Goal: Use online tool/utility: Utilize a website feature to perform a specific function

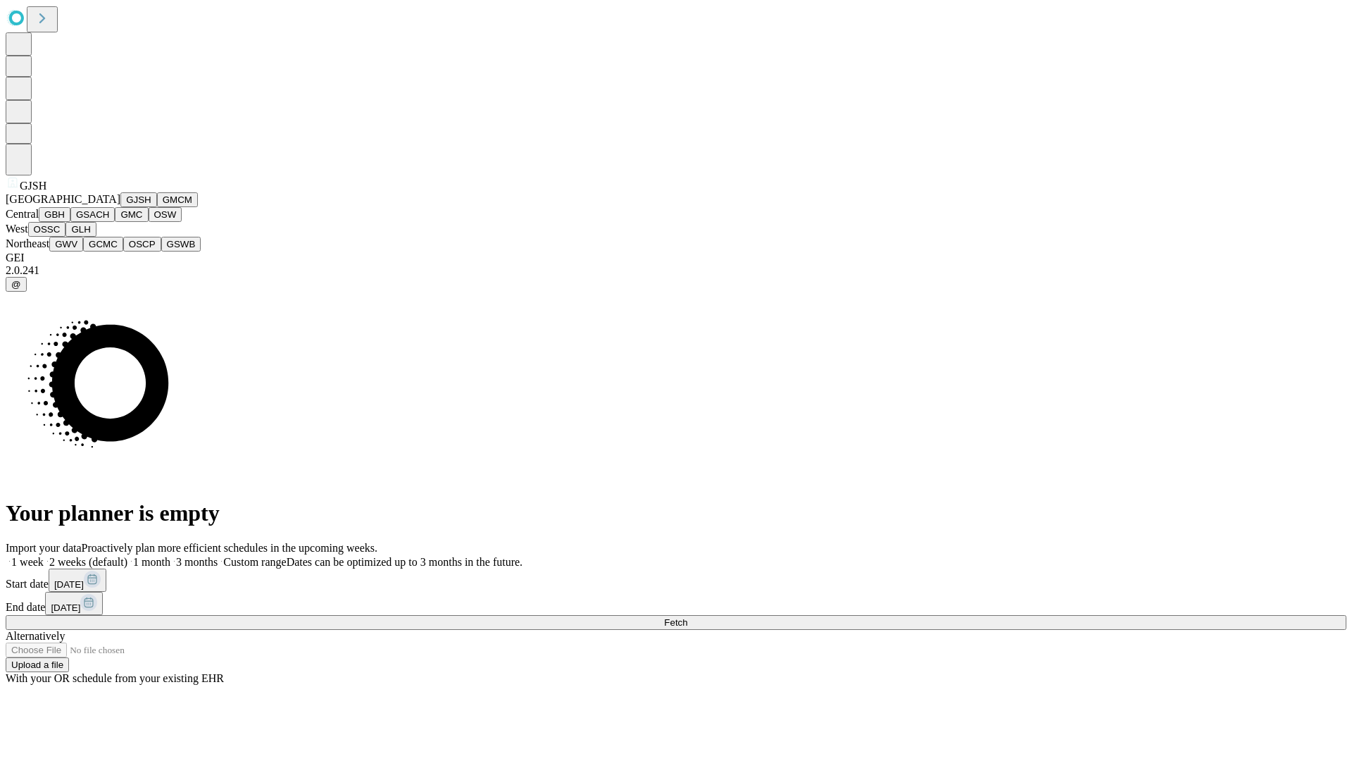
click at [120, 207] on button "GJSH" at bounding box center [138, 199] width 37 height 15
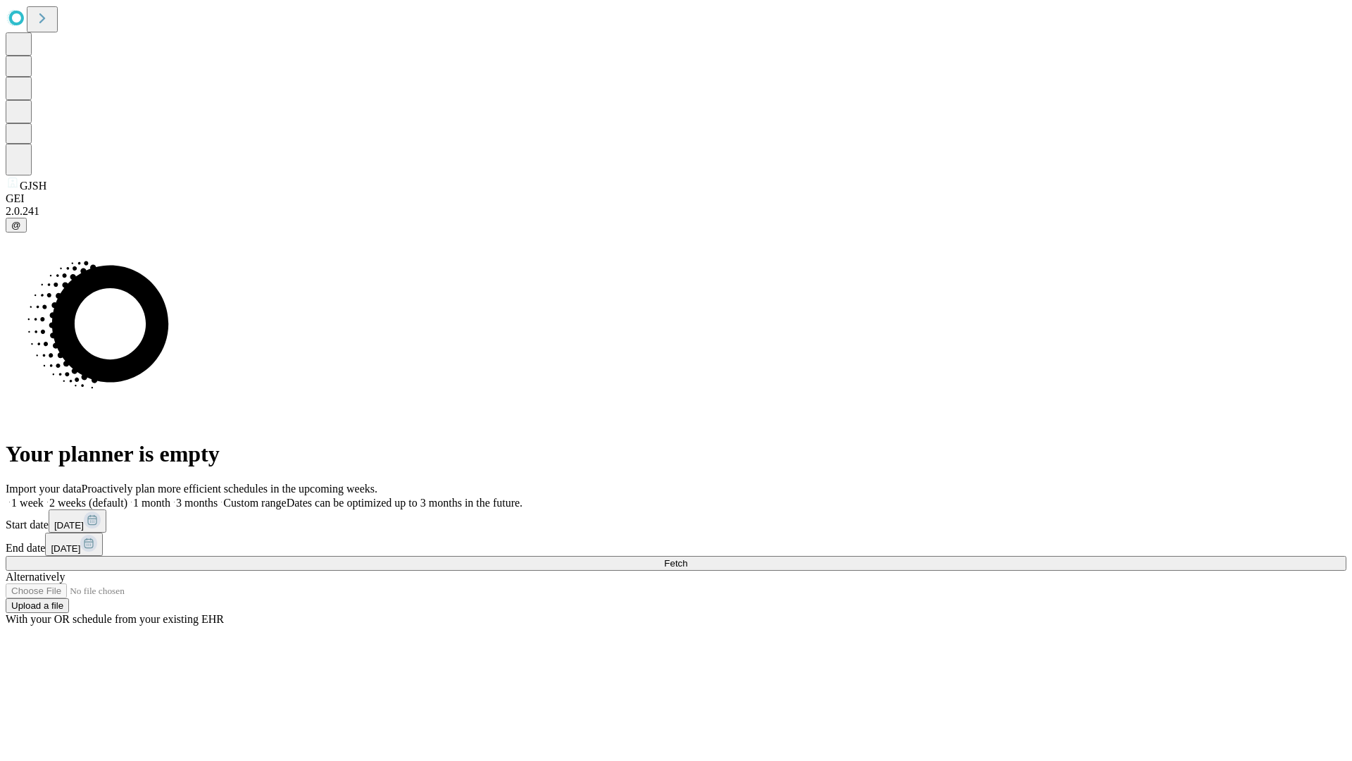
click at [44, 496] on label "1 week" at bounding box center [25, 502] width 38 height 12
click at [687, 558] on span "Fetch" at bounding box center [675, 563] width 23 height 11
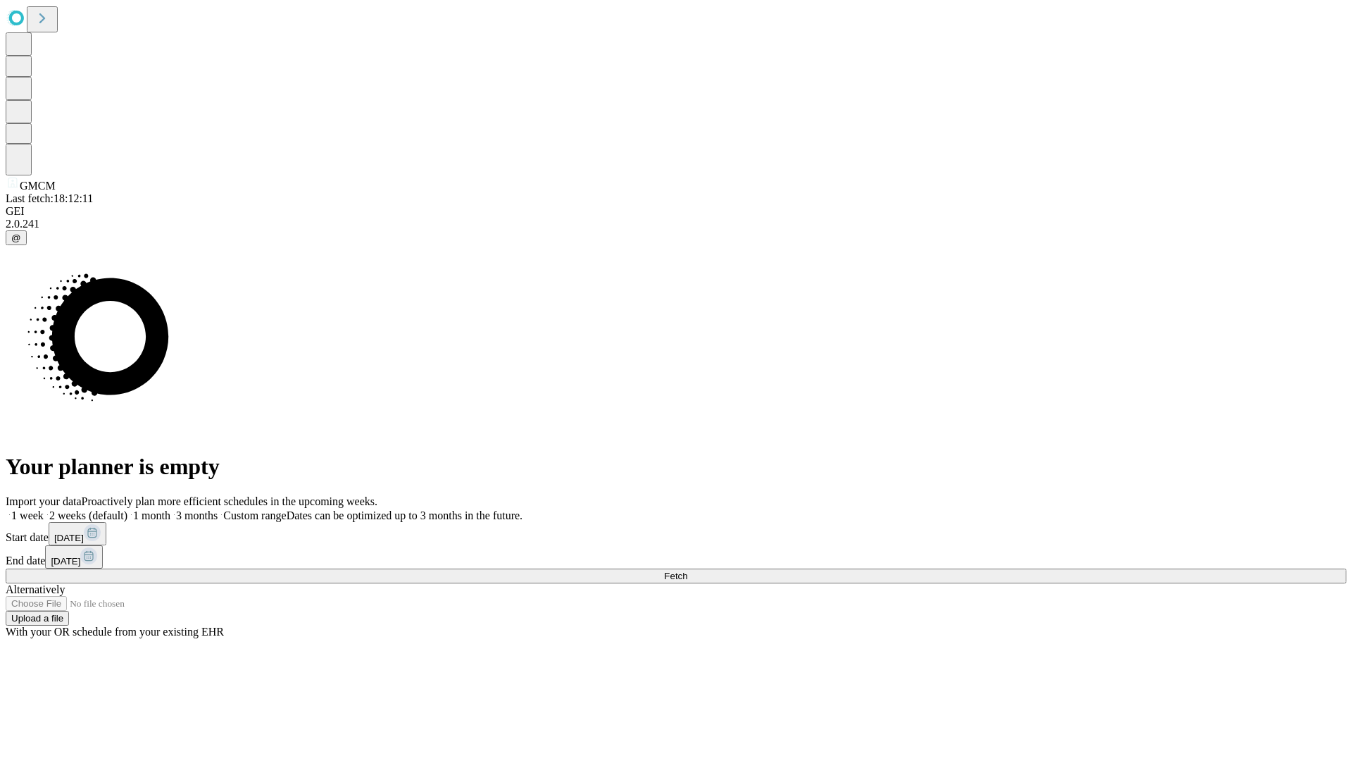
click at [44, 509] on label "1 week" at bounding box center [25, 515] width 38 height 12
click at [687, 570] on span "Fetch" at bounding box center [675, 575] width 23 height 11
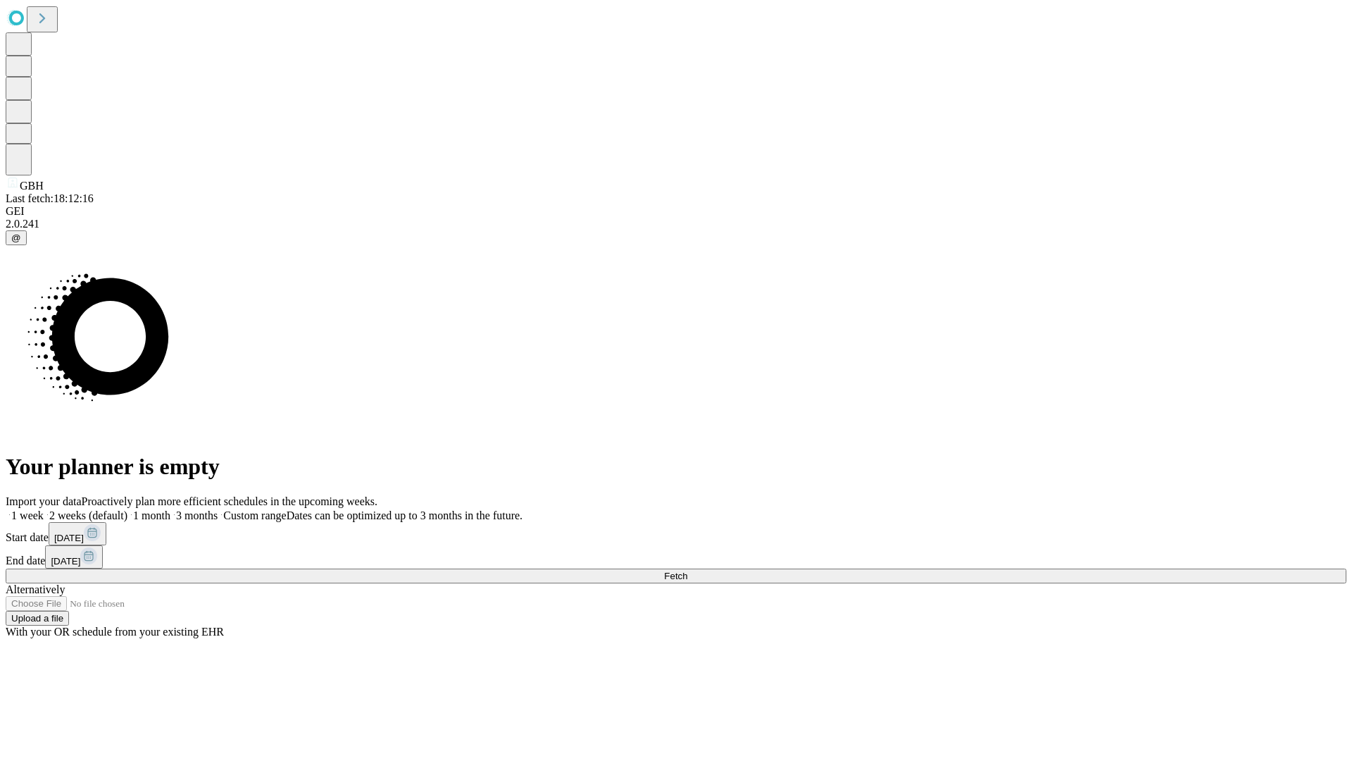
click at [44, 509] on label "1 week" at bounding box center [25, 515] width 38 height 12
click at [687, 570] on span "Fetch" at bounding box center [675, 575] width 23 height 11
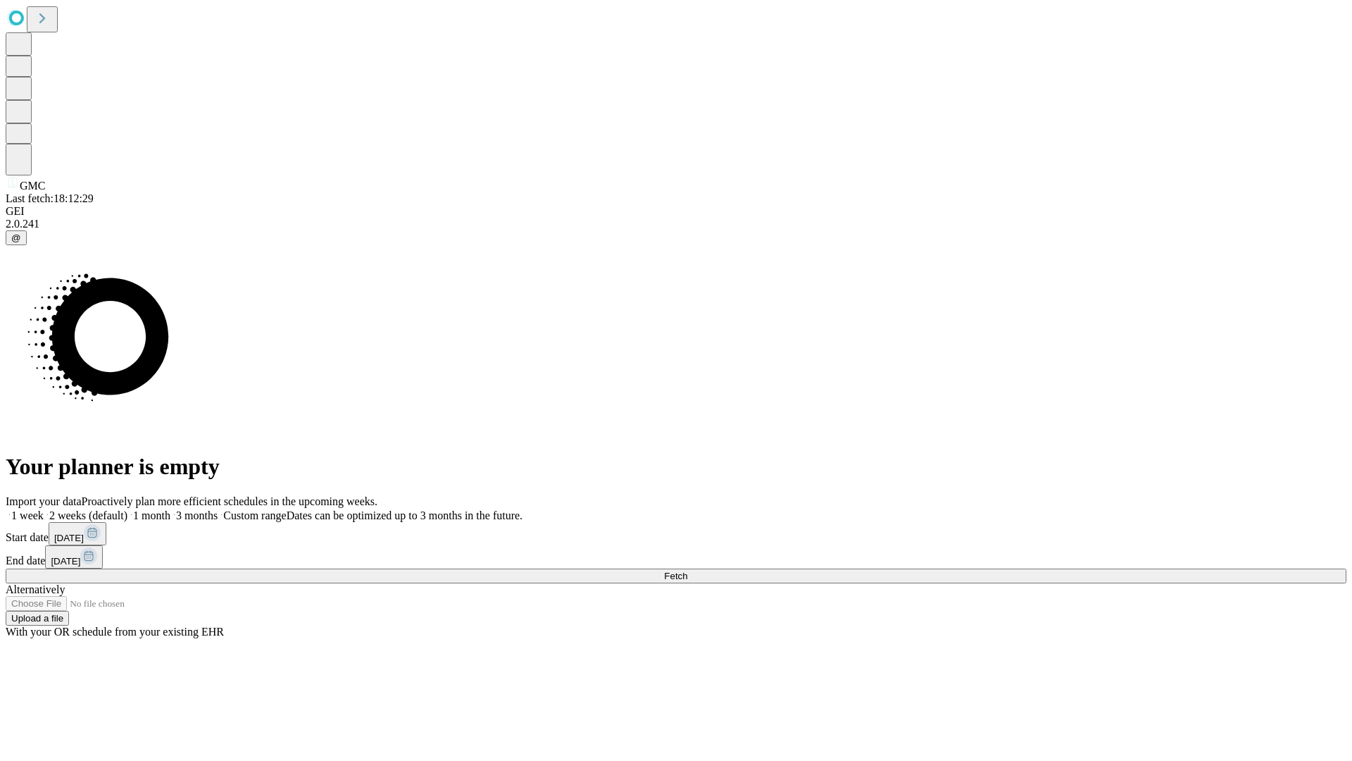
click at [687, 570] on span "Fetch" at bounding box center [675, 575] width 23 height 11
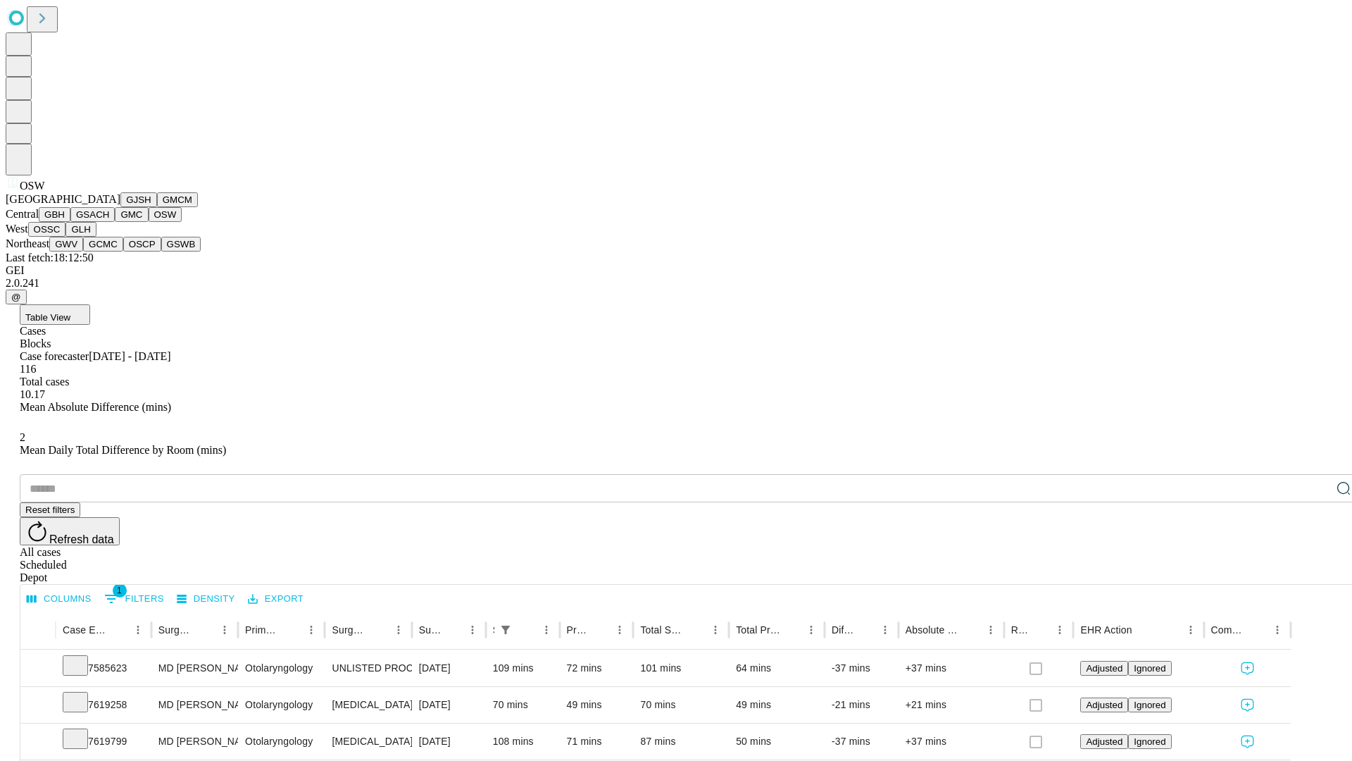
click at [66, 237] on button "OSSC" at bounding box center [47, 229] width 38 height 15
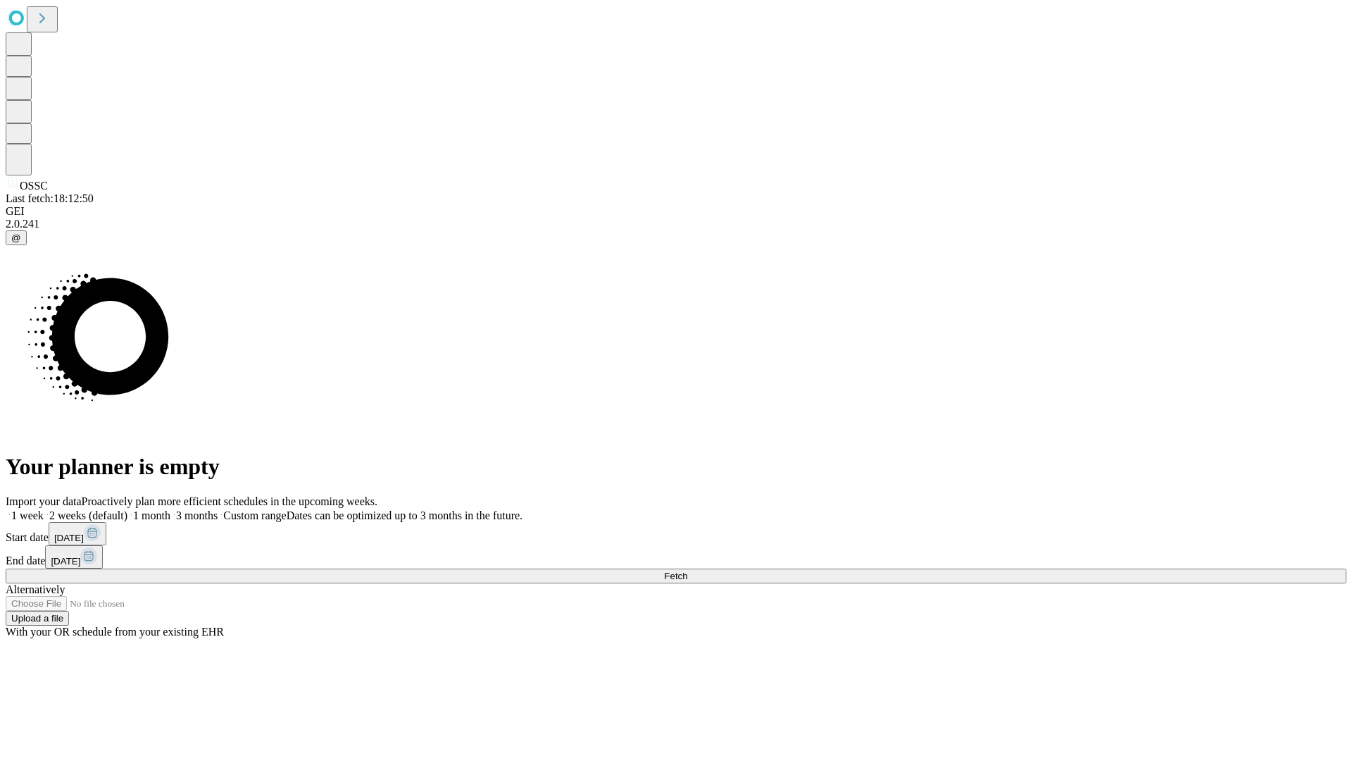
click at [44, 509] on label "1 week" at bounding box center [25, 515] width 38 height 12
click at [687, 570] on span "Fetch" at bounding box center [675, 575] width 23 height 11
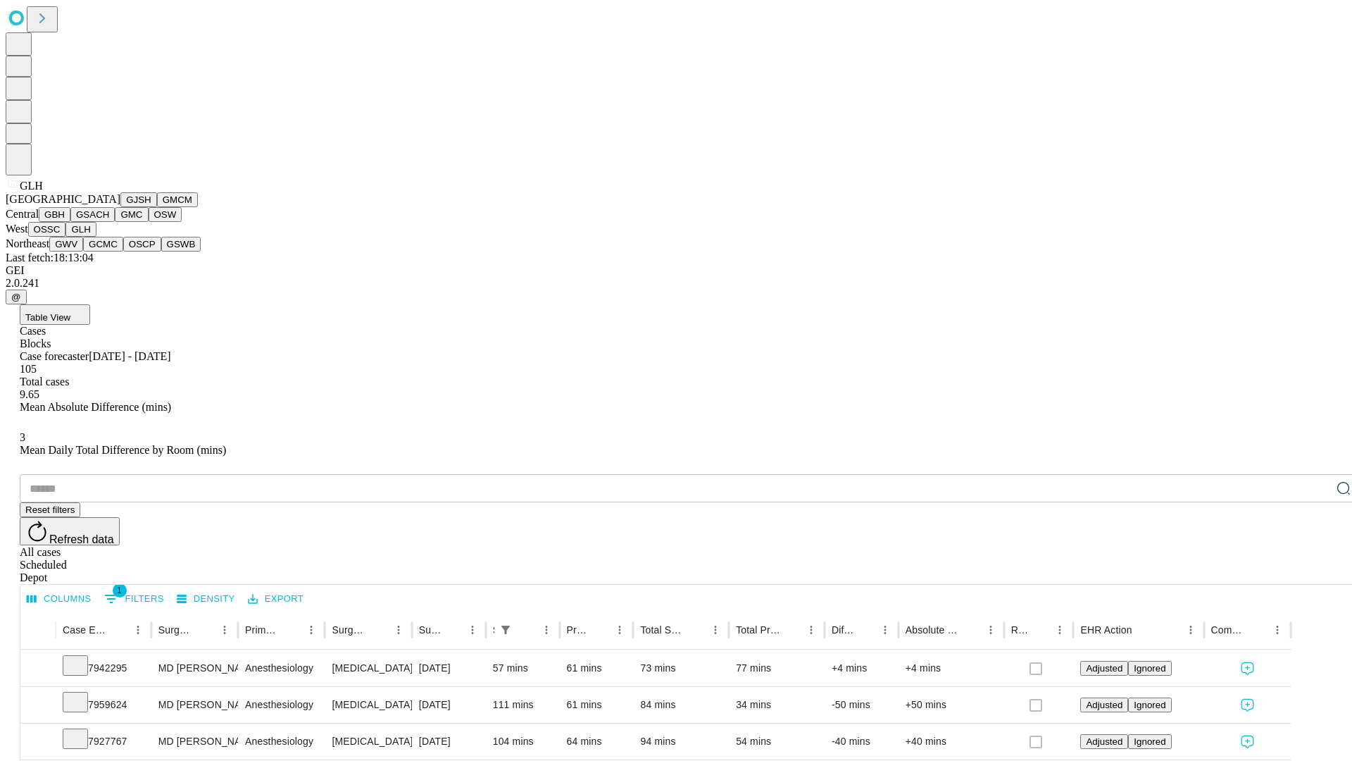
click at [83, 251] on button "GWV" at bounding box center [66, 244] width 34 height 15
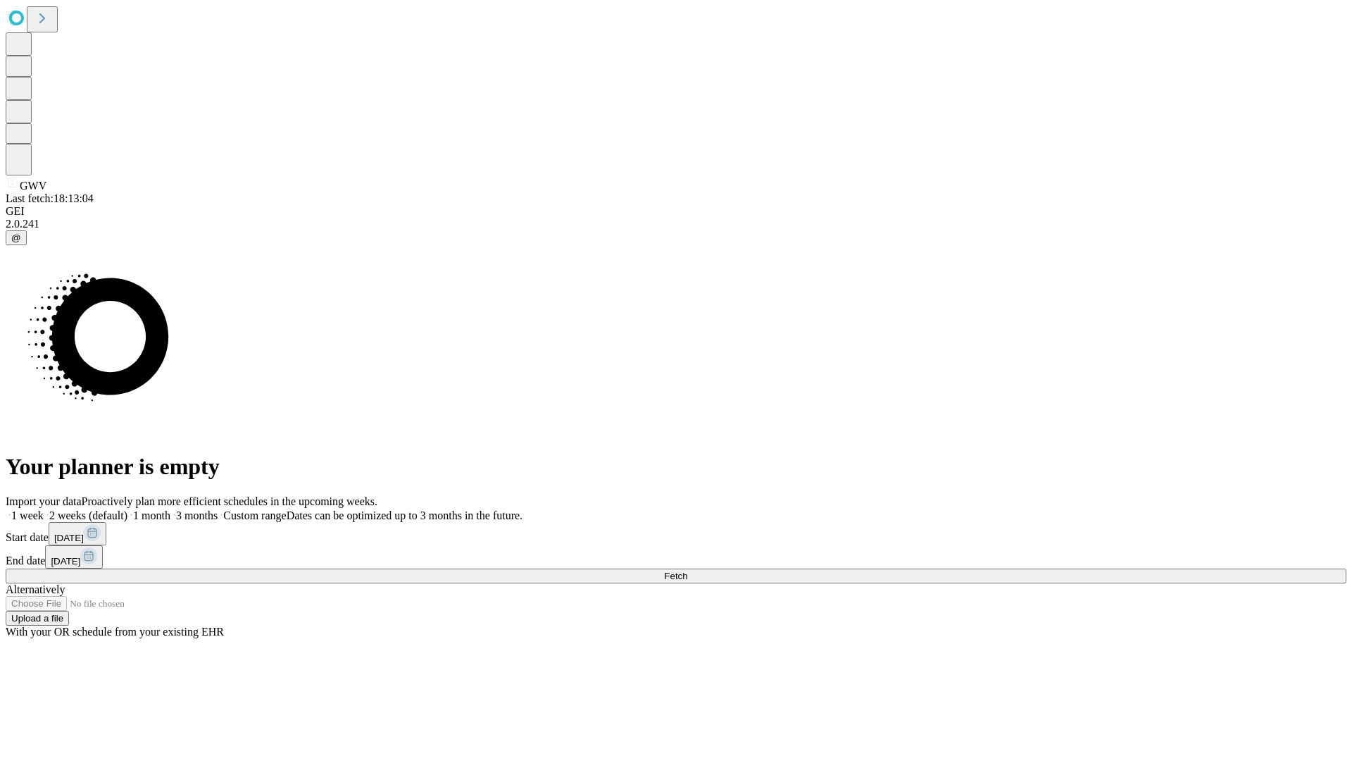
click at [44, 509] on label "1 week" at bounding box center [25, 515] width 38 height 12
click at [687, 570] on span "Fetch" at bounding box center [675, 575] width 23 height 11
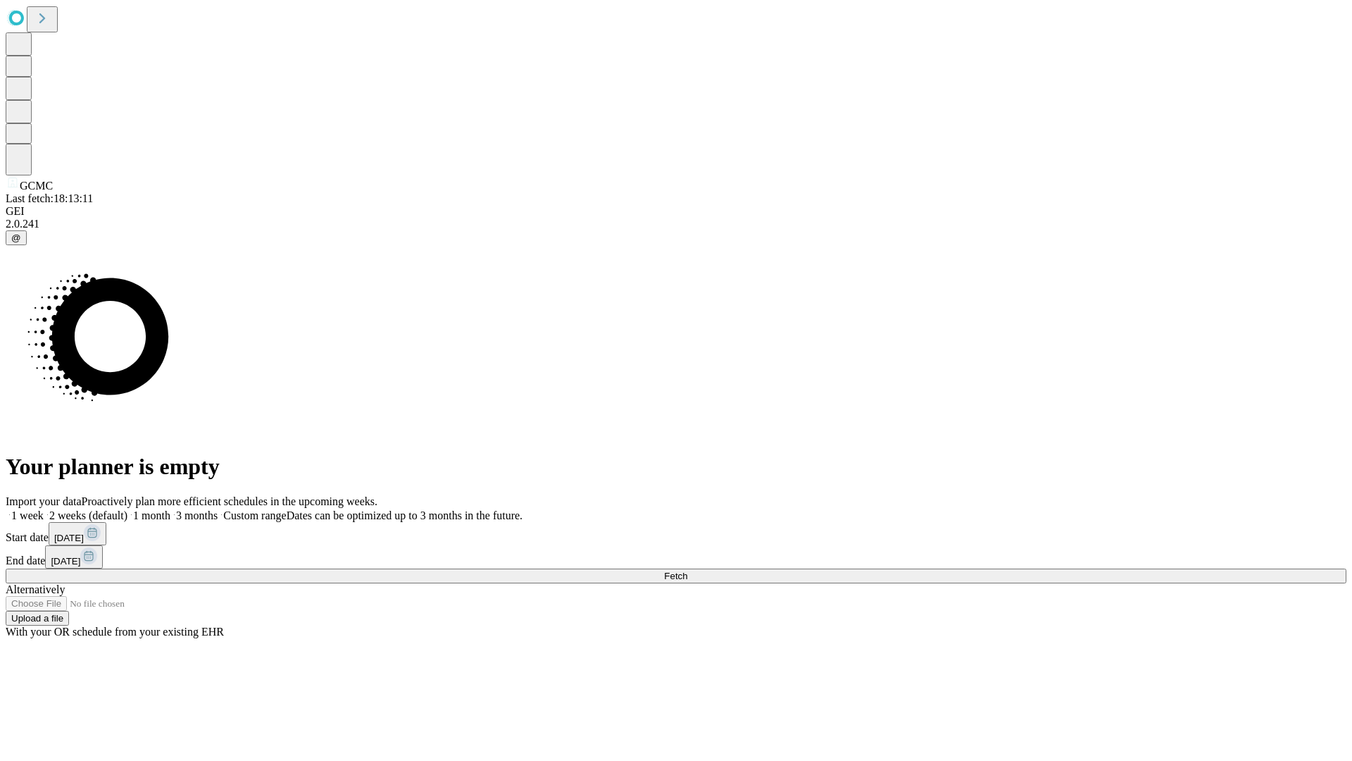
click at [44, 509] on label "1 week" at bounding box center [25, 515] width 38 height 12
click at [687, 570] on span "Fetch" at bounding box center [675, 575] width 23 height 11
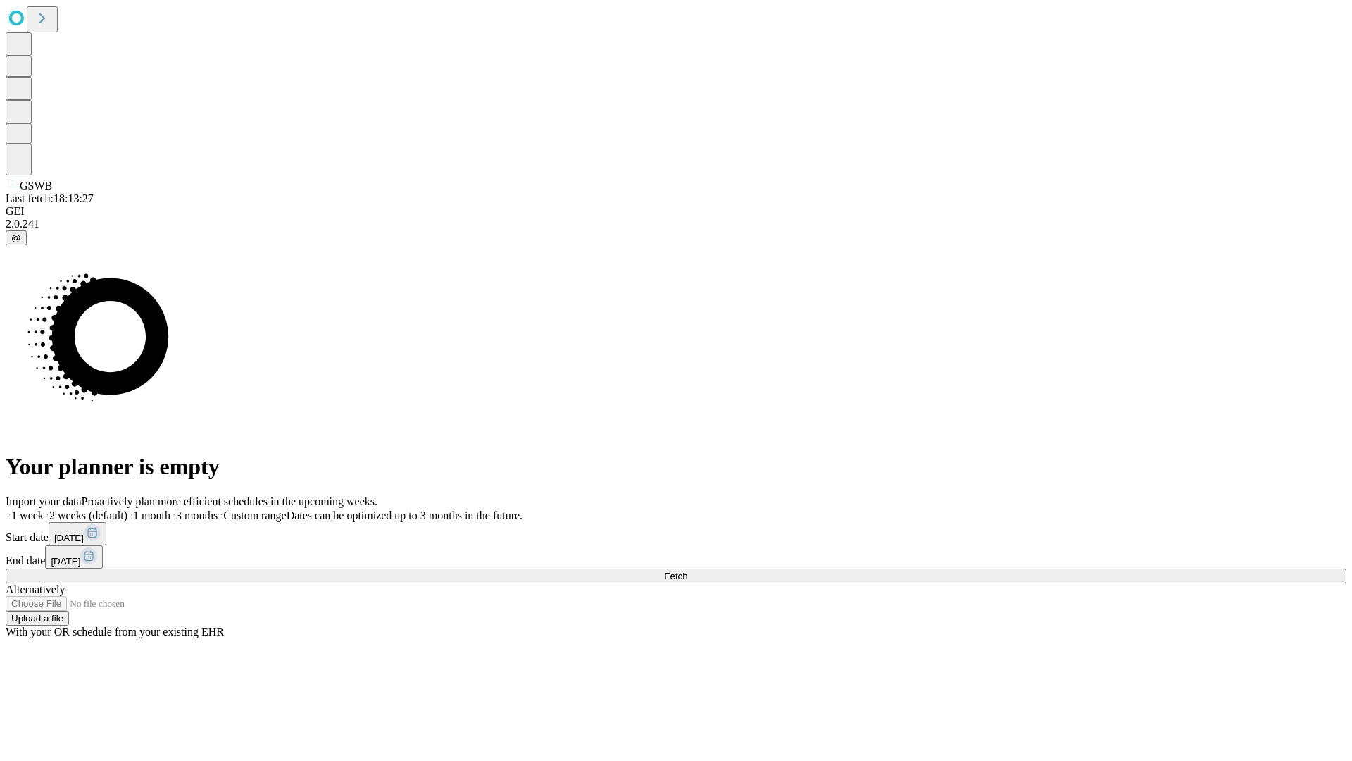
click at [44, 509] on label "1 week" at bounding box center [25, 515] width 38 height 12
click at [687, 570] on span "Fetch" at bounding box center [675, 575] width 23 height 11
